Goal: Task Accomplishment & Management: Manage account settings

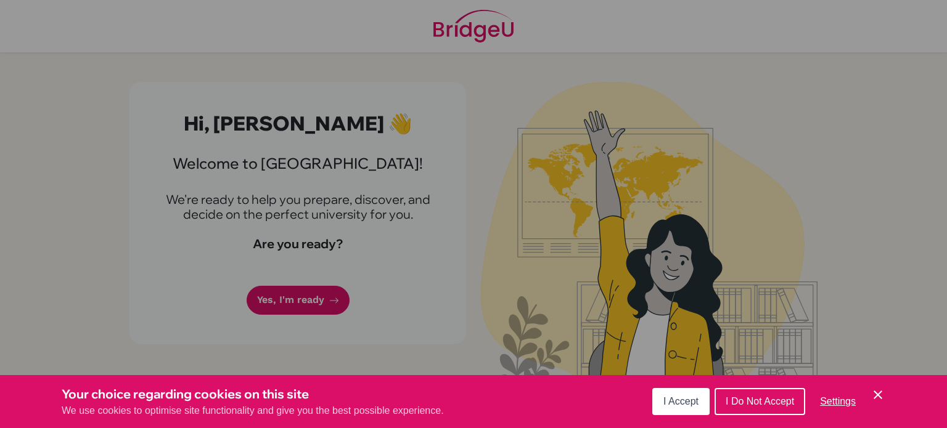
click at [677, 401] on span "I Accept" at bounding box center [680, 401] width 35 height 10
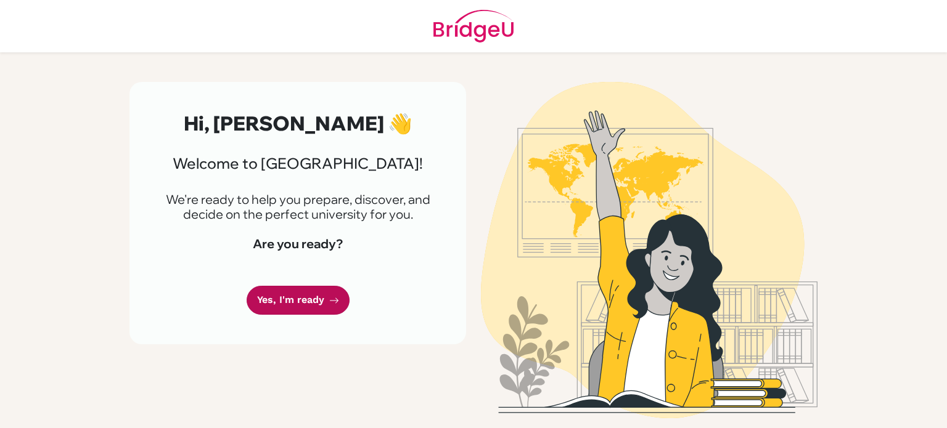
click at [329, 307] on link "Yes, I'm ready" at bounding box center [298, 300] width 103 height 29
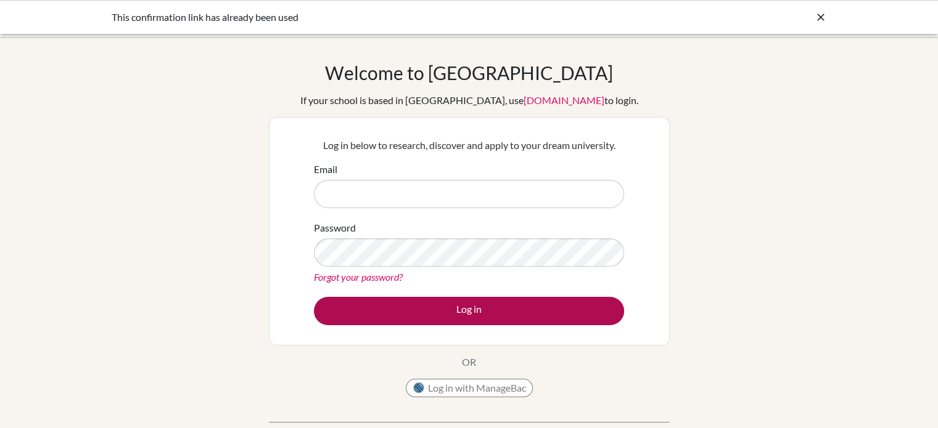
type input "pdixit@bisvietnam.com"
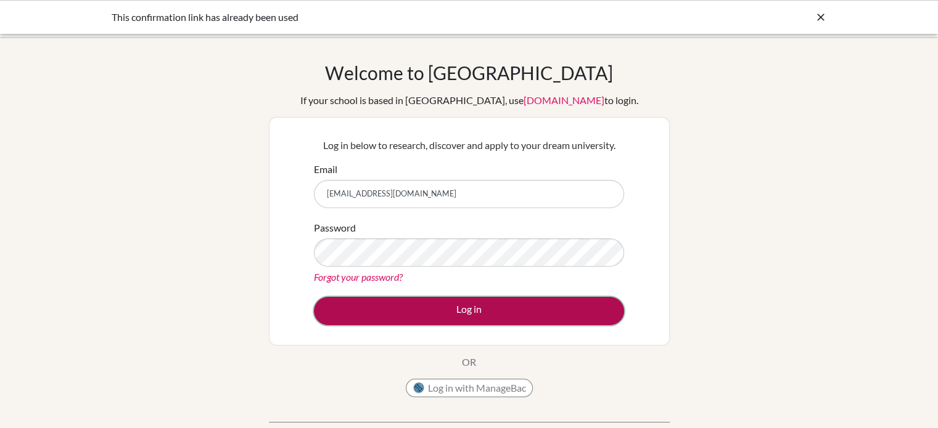
click at [479, 316] on button "Log in" at bounding box center [469, 311] width 310 height 28
